Goal: Find specific page/section: Find specific page/section

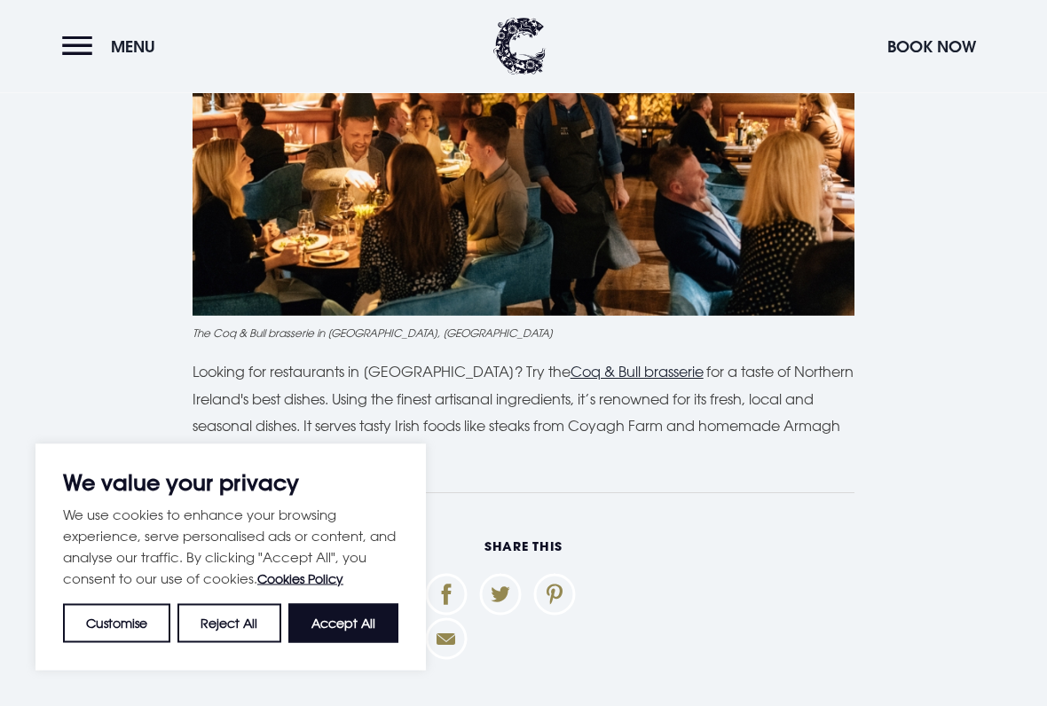
scroll to position [5447, 0]
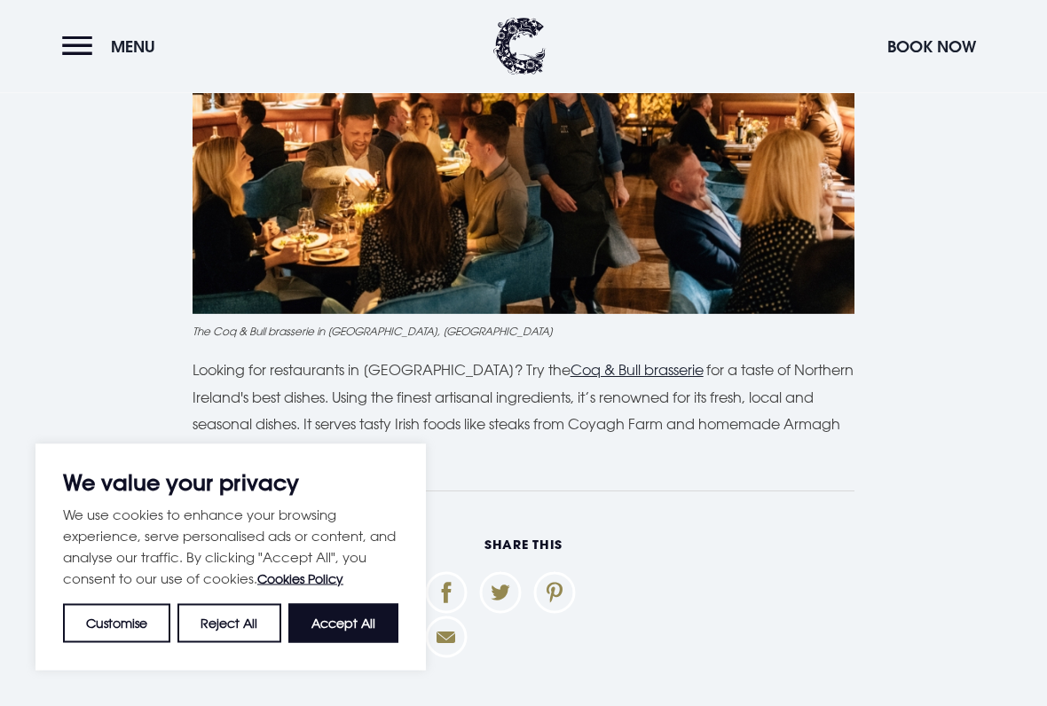
click at [638, 362] on u "Coq & Bull brasserie" at bounding box center [637, 371] width 133 height 18
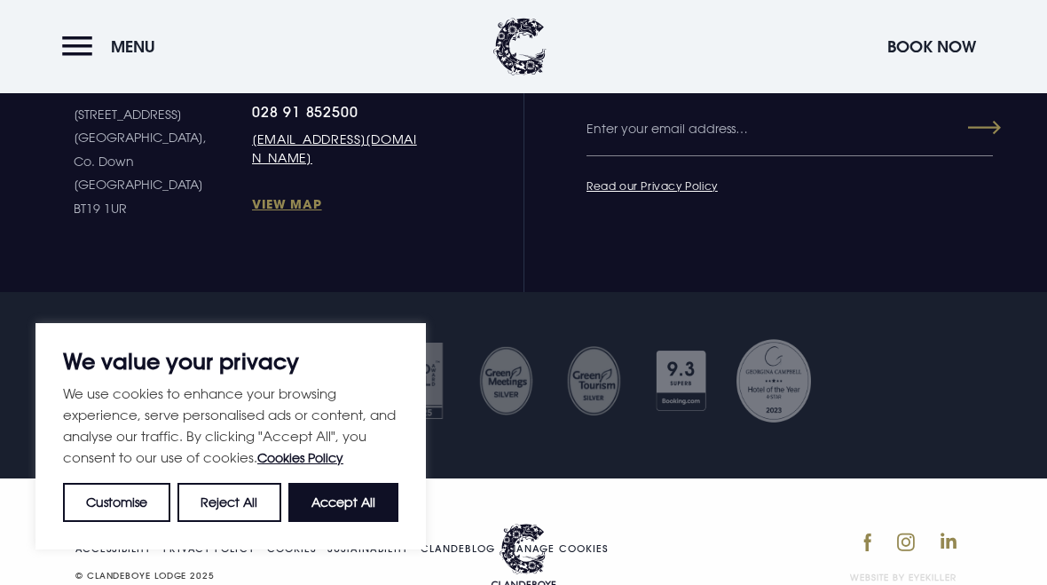
scroll to position [6879, 0]
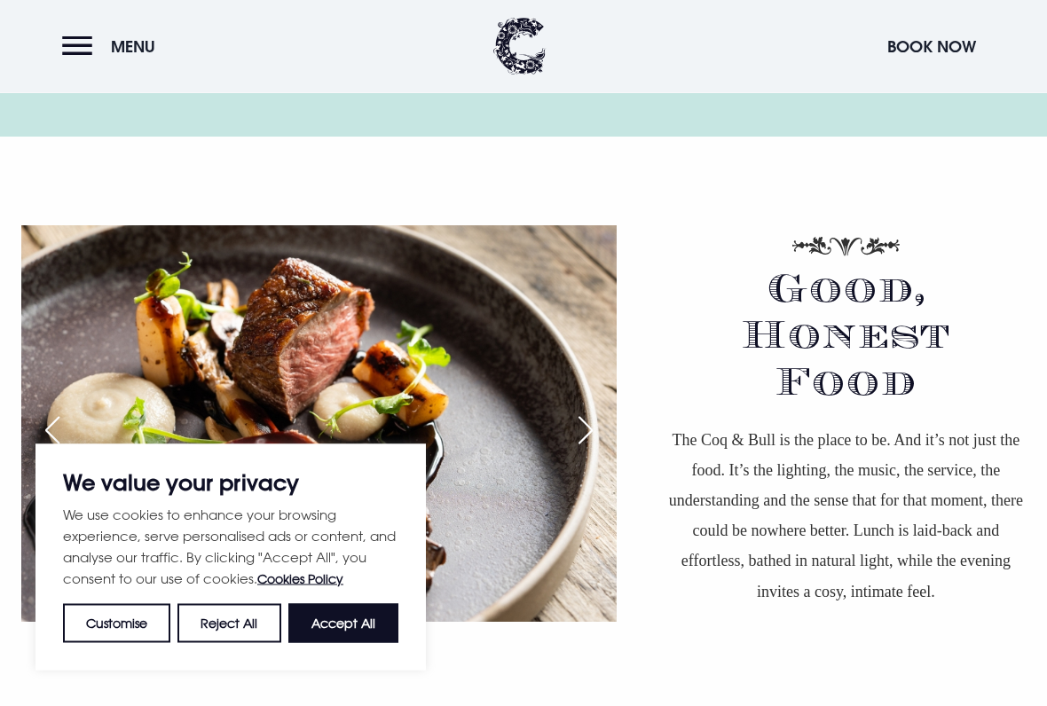
scroll to position [1124, 0]
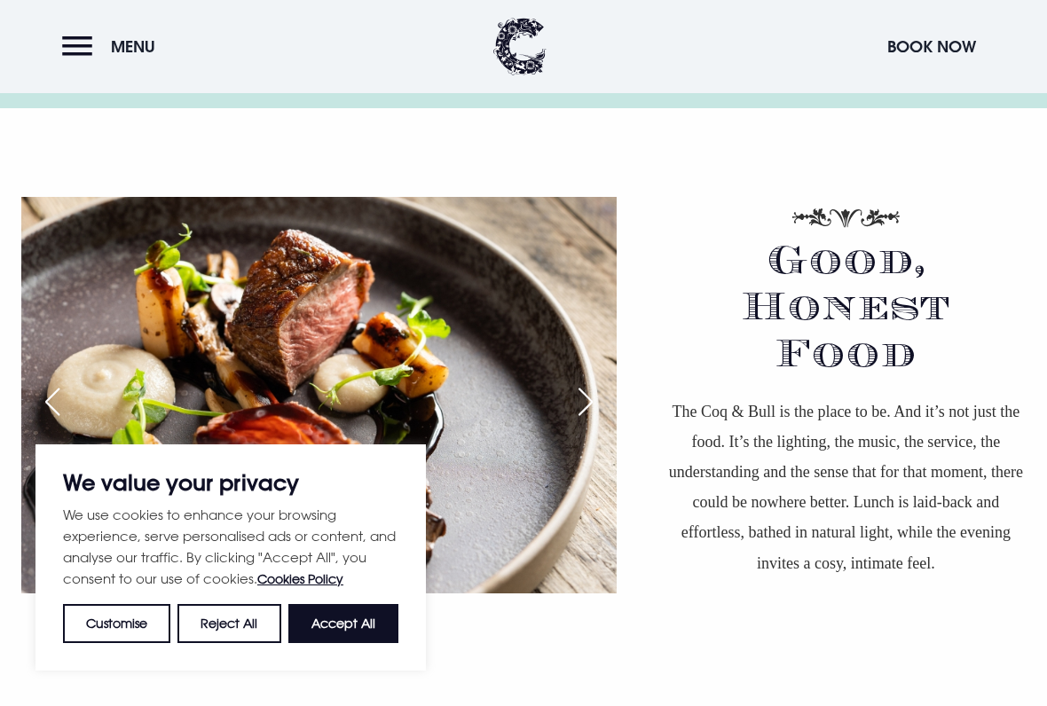
click at [988, 358] on div "Good, Honest Food" at bounding box center [845, 325] width 359 height 144
click at [682, 212] on div "Good, Honest Food The Coq & Bull is the place to be. And it’s not just the food…" at bounding box center [523, 415] width 1047 height 437
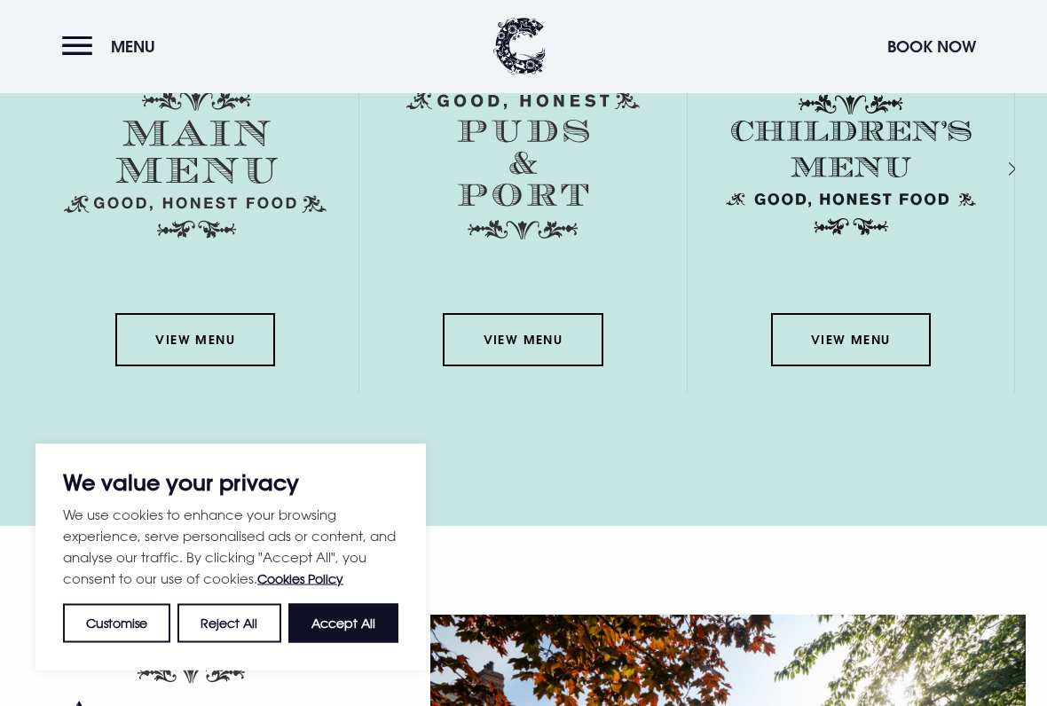
scroll to position [2661, 0]
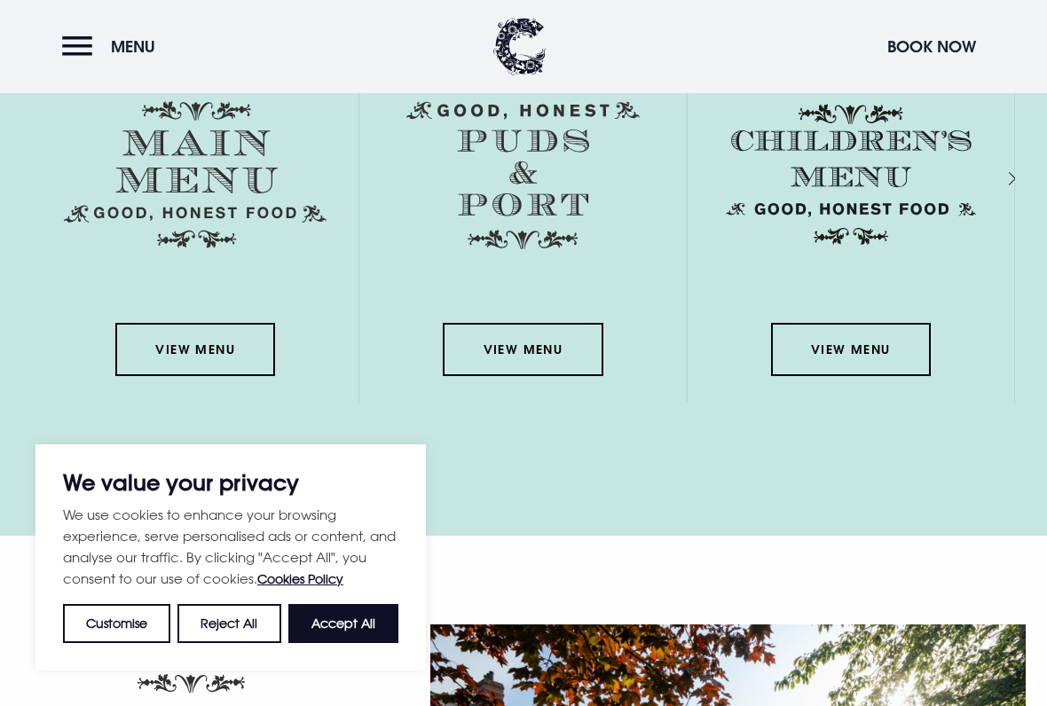
click at [256, 327] on link "View Menu" at bounding box center [195, 349] width 160 height 53
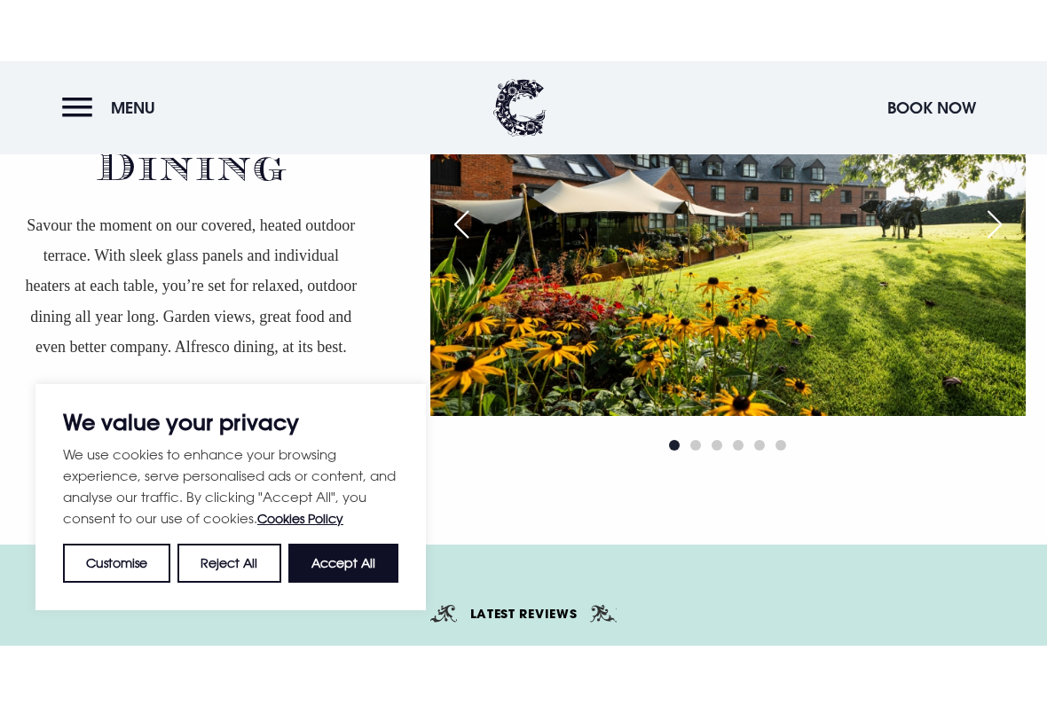
scroll to position [3195, 0]
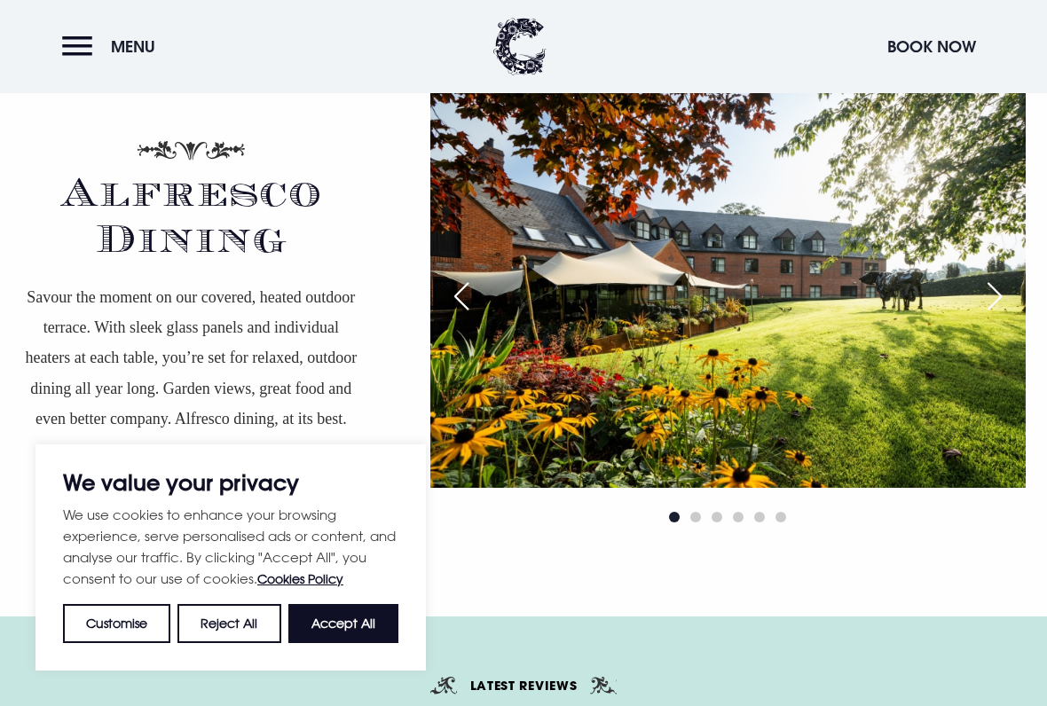
click at [996, 287] on div "Next slide" at bounding box center [995, 296] width 44 height 39
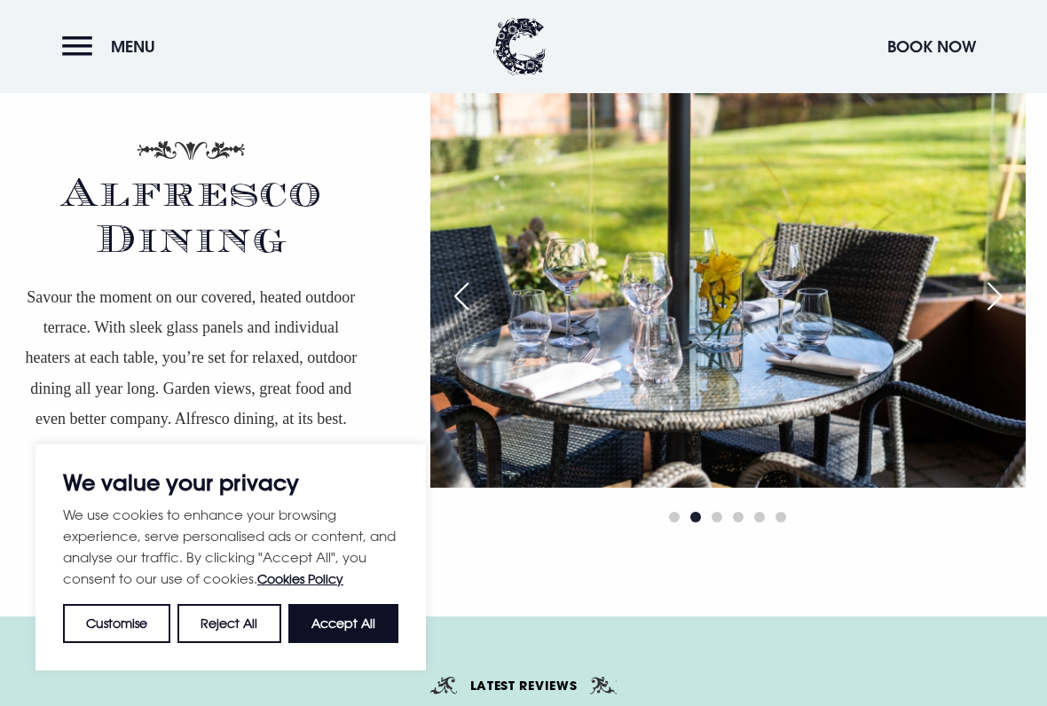
click at [1000, 288] on div "Next slide" at bounding box center [995, 296] width 44 height 39
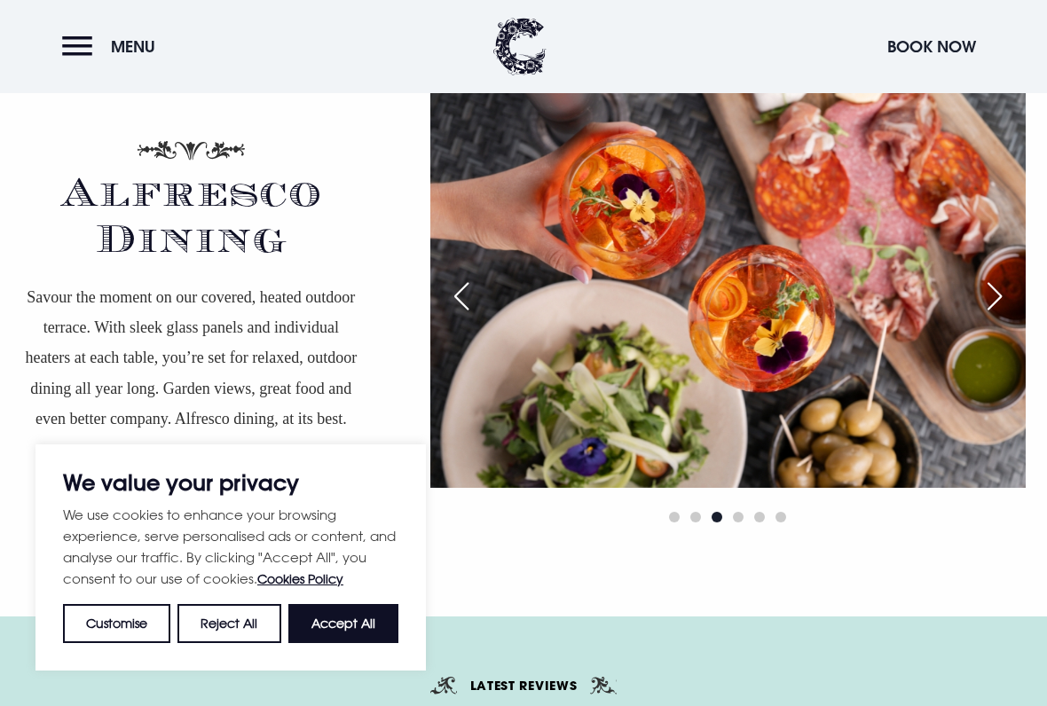
click at [989, 307] on div "Next slide" at bounding box center [995, 296] width 44 height 39
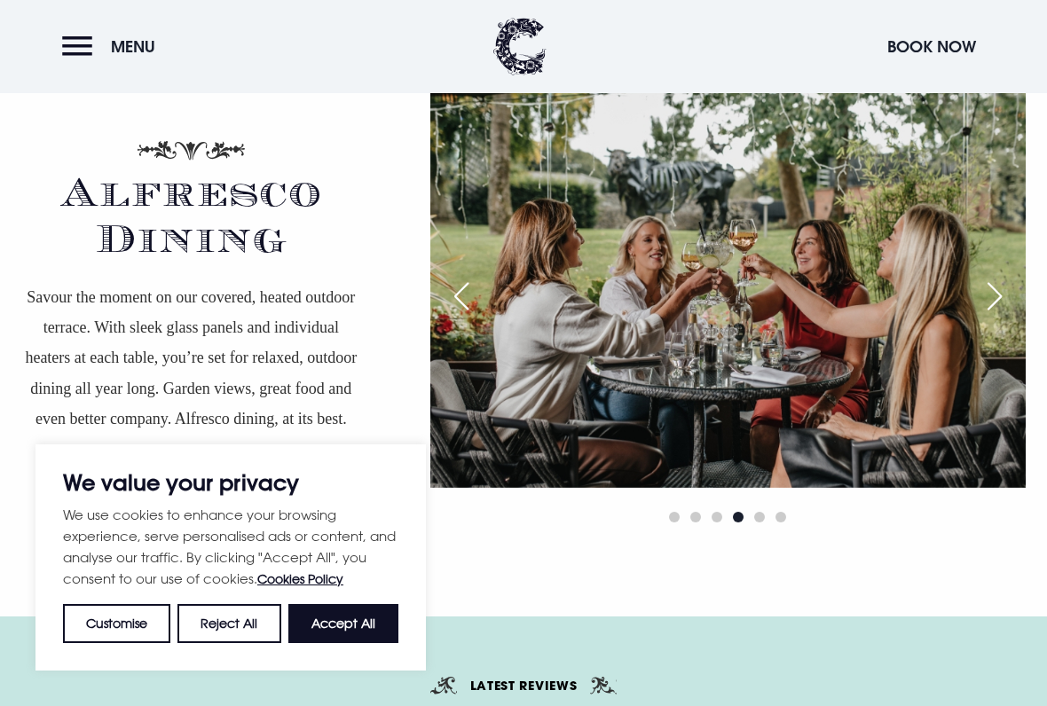
click at [994, 293] on div "Next slide" at bounding box center [995, 296] width 44 height 39
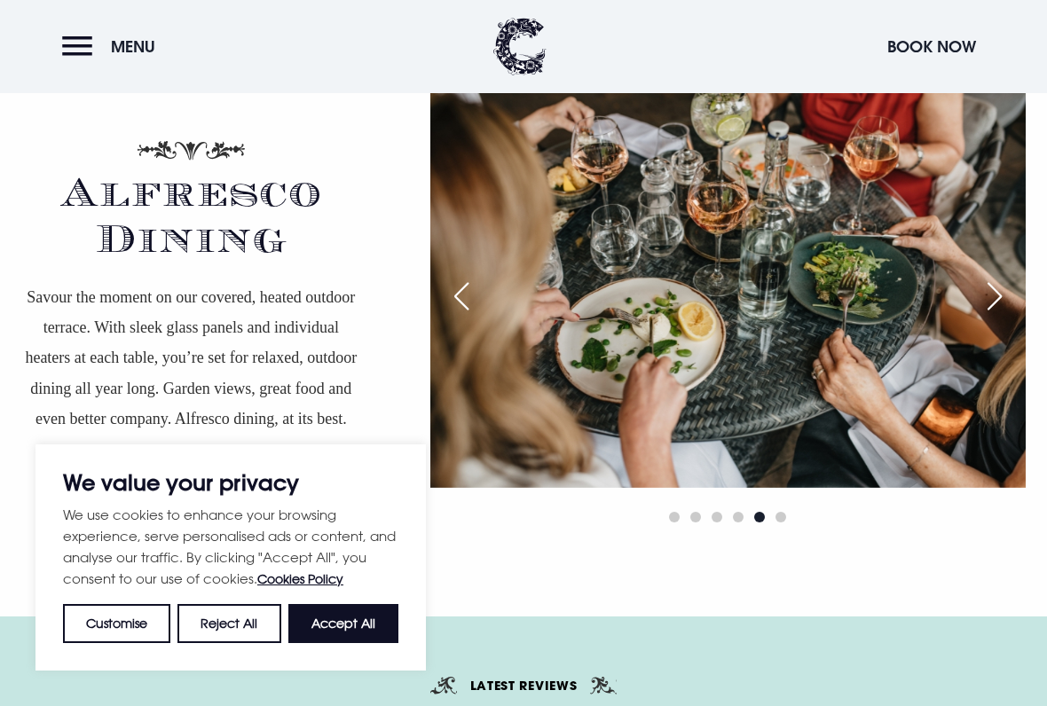
click at [997, 295] on div "Next slide" at bounding box center [995, 296] width 44 height 39
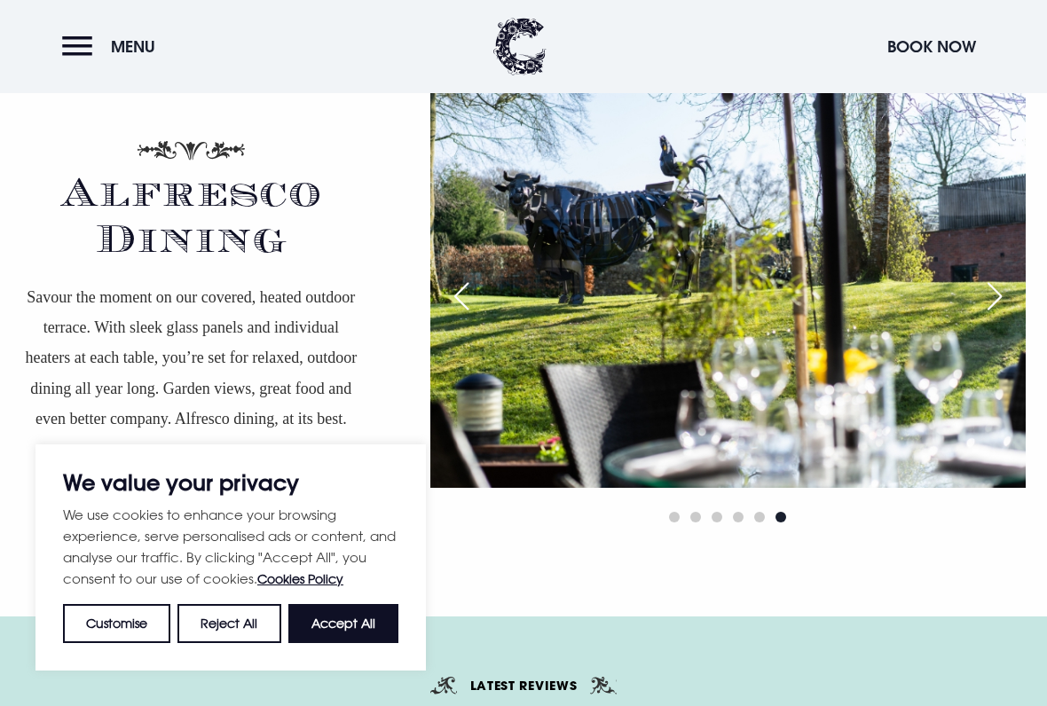
click at [999, 291] on div "Next slide" at bounding box center [995, 296] width 44 height 39
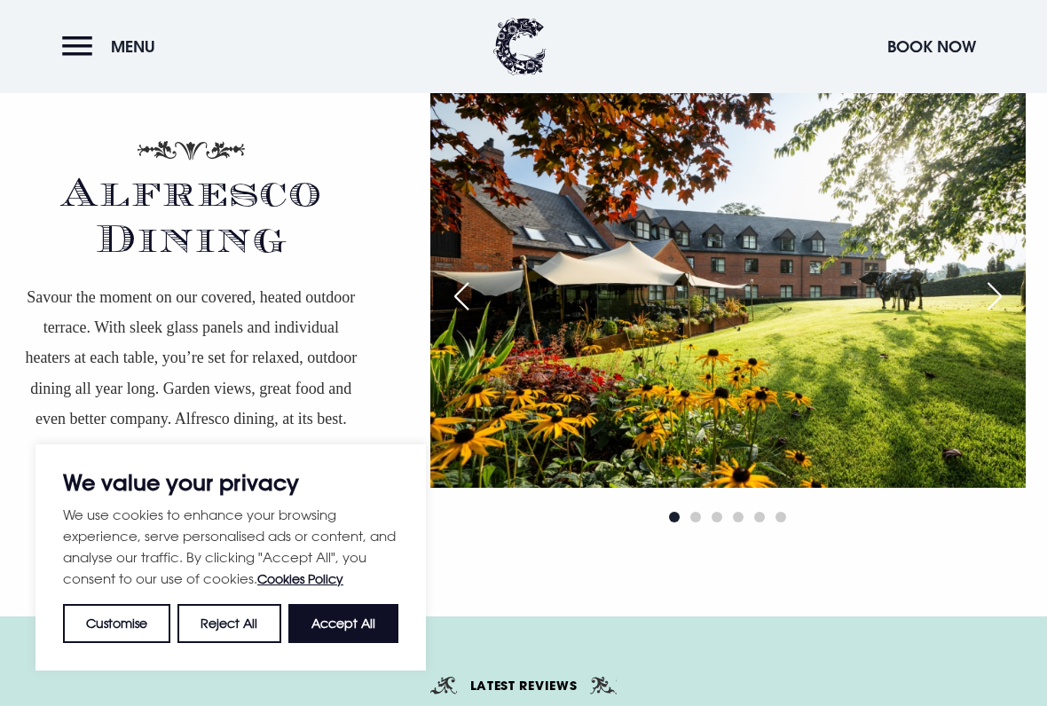
click at [996, 291] on div "Next slide" at bounding box center [995, 296] width 44 height 39
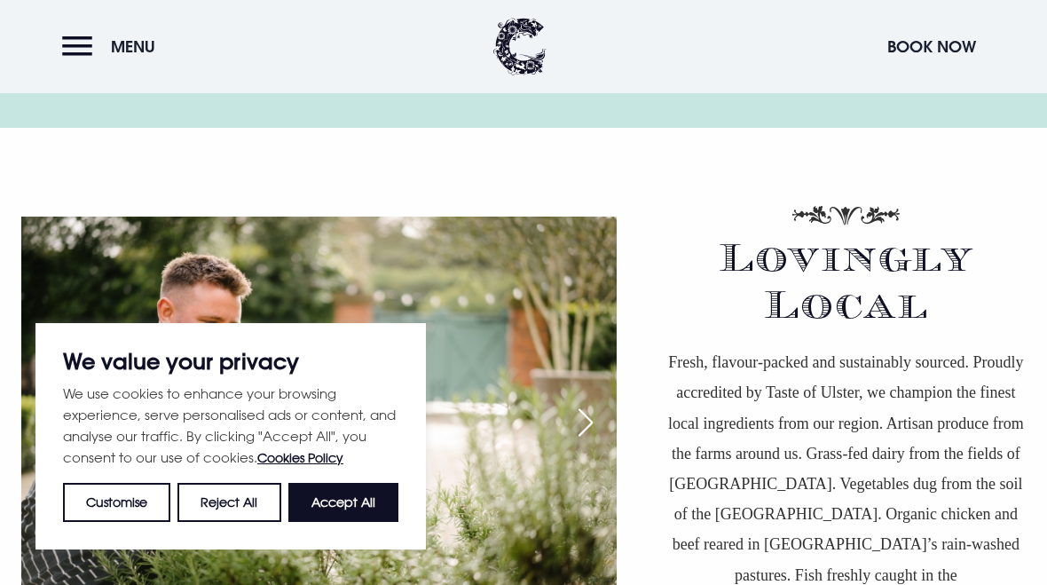
scroll to position [4174, 0]
